Goal: Information Seeking & Learning: Learn about a topic

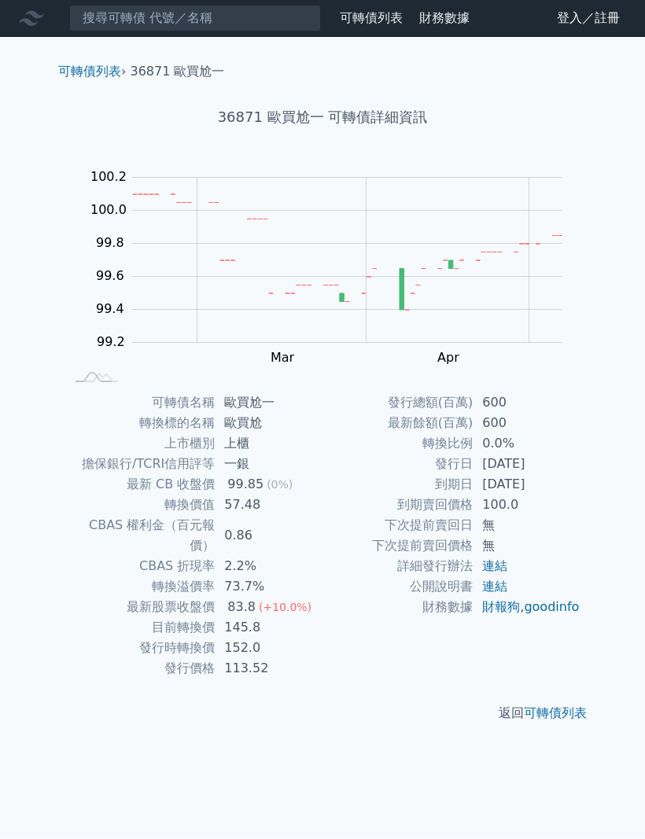
scroll to position [13, 0]
click at [527, 393] on td "600" at bounding box center [526, 403] width 108 height 20
click at [278, 439] on td "上櫃" at bounding box center [269, 444] width 108 height 20
click at [291, 495] on td "57.48" at bounding box center [269, 505] width 108 height 20
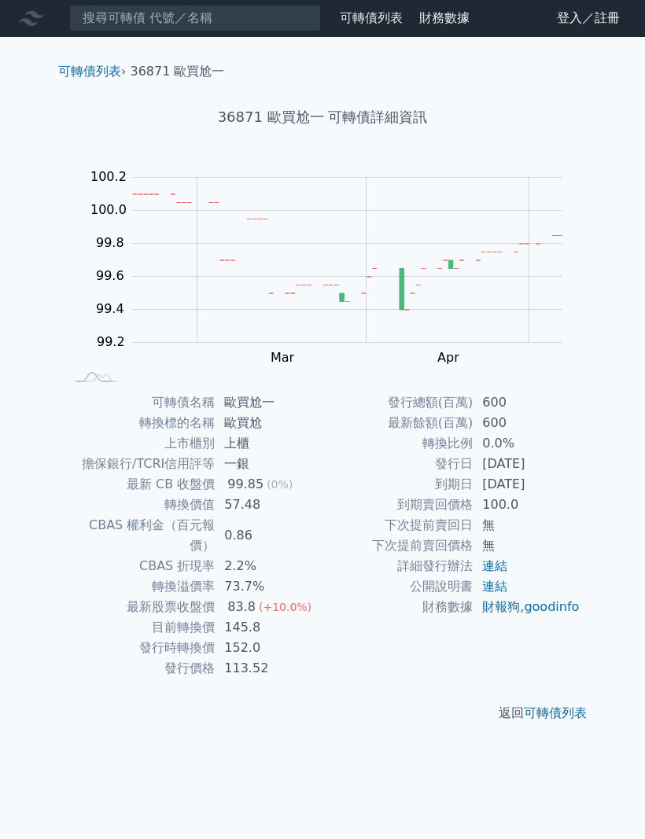
scroll to position [36, 0]
click at [250, 577] on td "73.7%" at bounding box center [269, 587] width 108 height 20
click at [501, 579] on link "連結" at bounding box center [494, 586] width 25 height 15
click at [502, 600] on link "財報狗" at bounding box center [501, 607] width 38 height 15
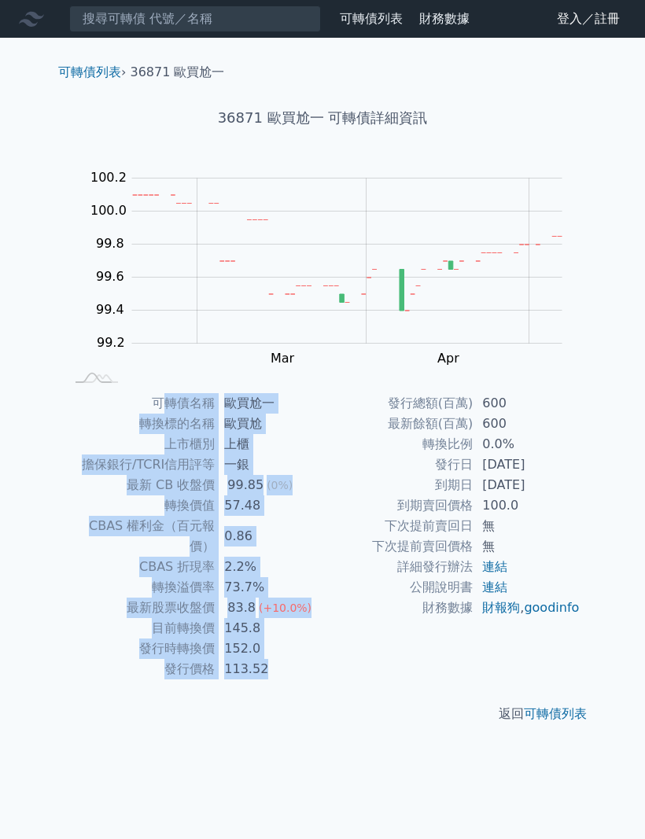
click at [597, 392] on div "可轉債列表 › 36871 歐買尬一 36871 歐買尬一 可轉債詳細資訊 Zoom Out 100.0 98.6 98.8 99.0 99.2 99.4 9…" at bounding box center [322, 393] width 553 height 711
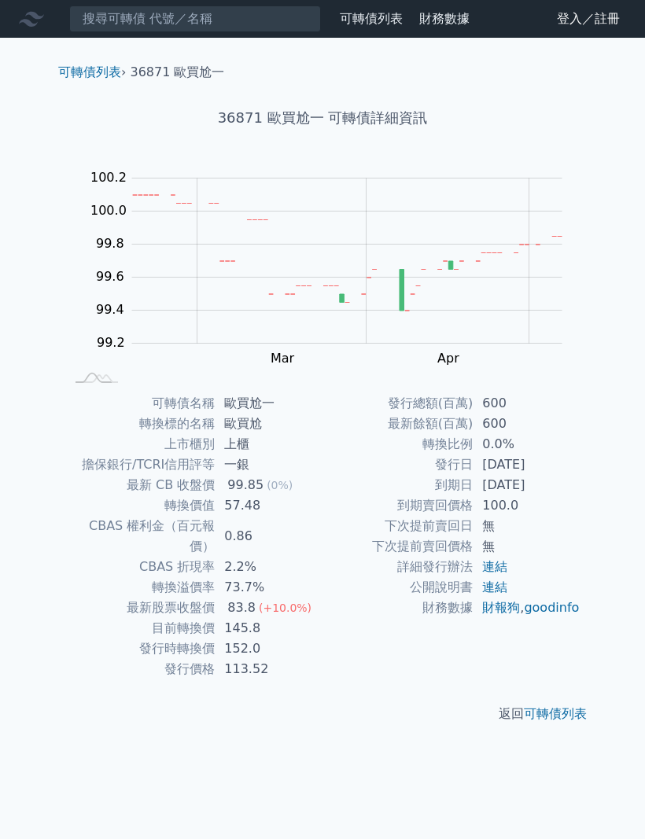
scroll to position [18, 0]
